Goal: Find contact information: Find contact information

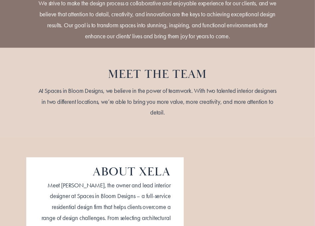
scroll to position [302, 0]
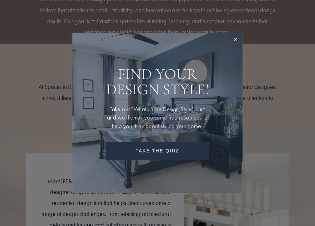
click at [232, 40] on link "Close" at bounding box center [235, 40] width 12 height 12
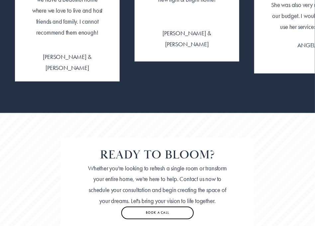
scroll to position [1432, 0]
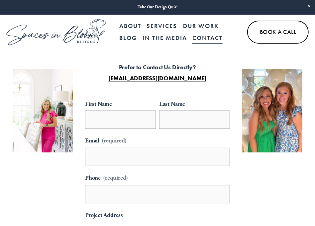
drag, startPoint x: 216, startPoint y: 78, endPoint x: 104, endPoint y: 83, distance: 112.1
click at [104, 82] on p "Prefer to Contact Us Directly? [EMAIL_ADDRESS][DOMAIN_NAME]" at bounding box center [157, 73] width 121 height 22
